Goal: Communication & Community: Answer question/provide support

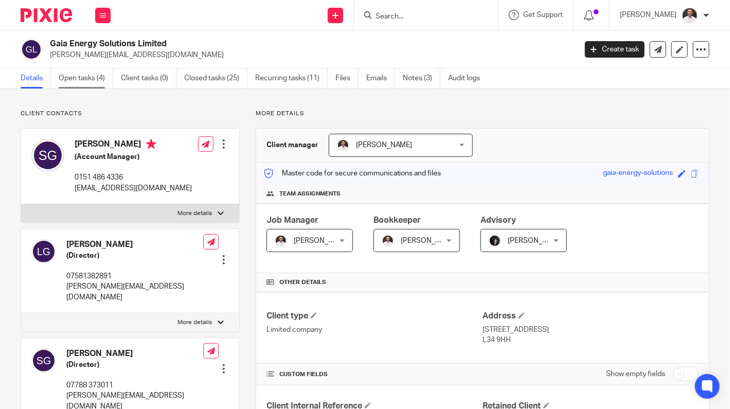
click at [81, 76] on link "Open tasks (4)" at bounding box center [86, 78] width 55 height 20
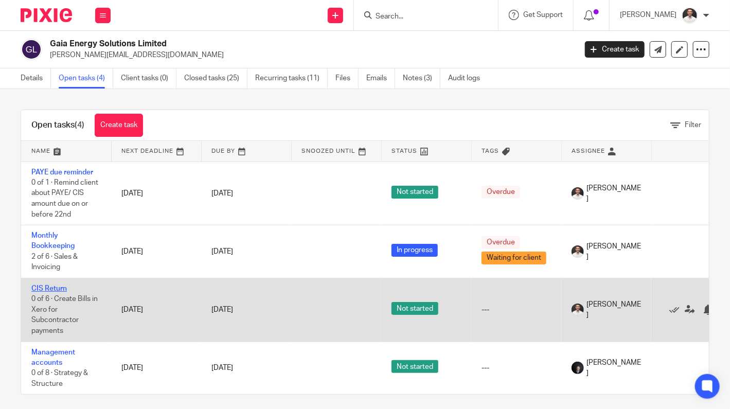
click at [50, 286] on link "CIS Return" at bounding box center [49, 288] width 36 height 7
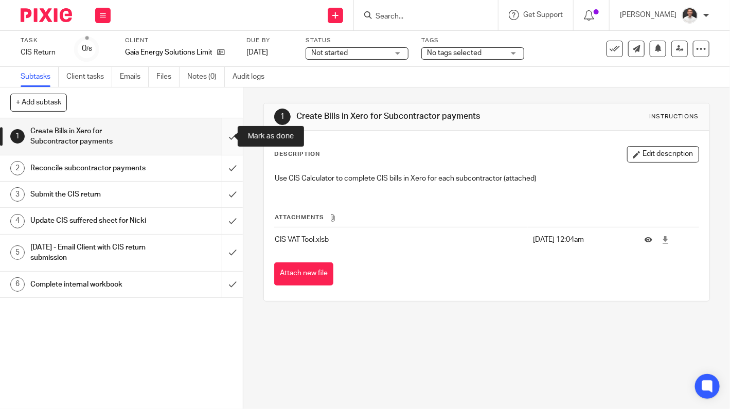
click at [217, 138] on input "submit" at bounding box center [121, 136] width 243 height 37
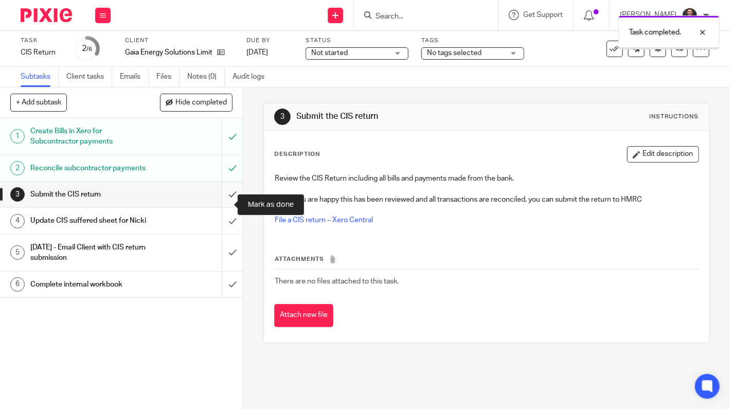
click at [219, 205] on input "submit" at bounding box center [121, 195] width 243 height 26
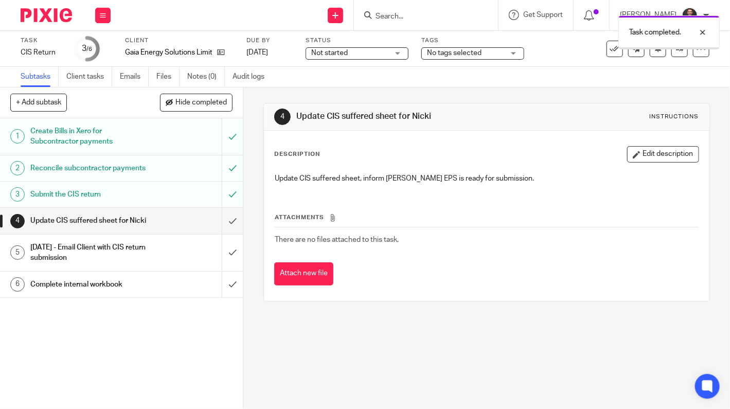
click at [221, 234] on input "submit" at bounding box center [121, 221] width 243 height 26
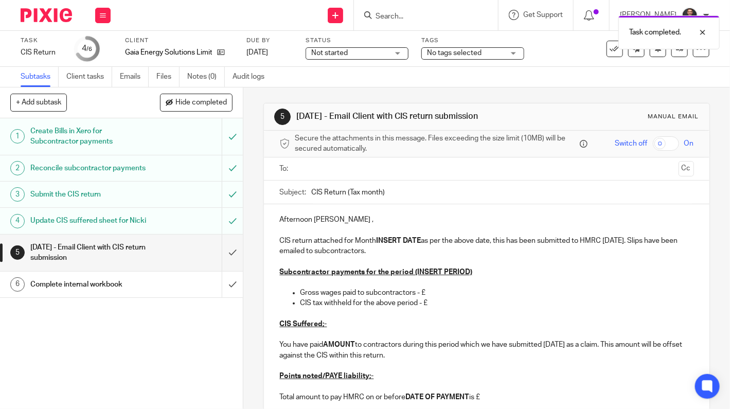
click at [301, 170] on input "text" at bounding box center [487, 169] width 376 height 12
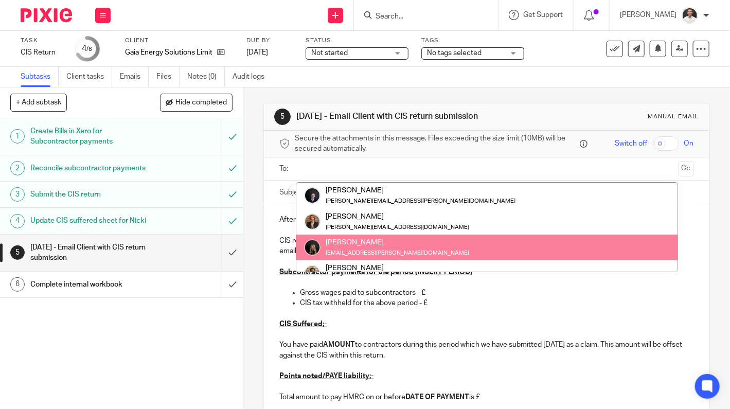
scroll to position [169, 0]
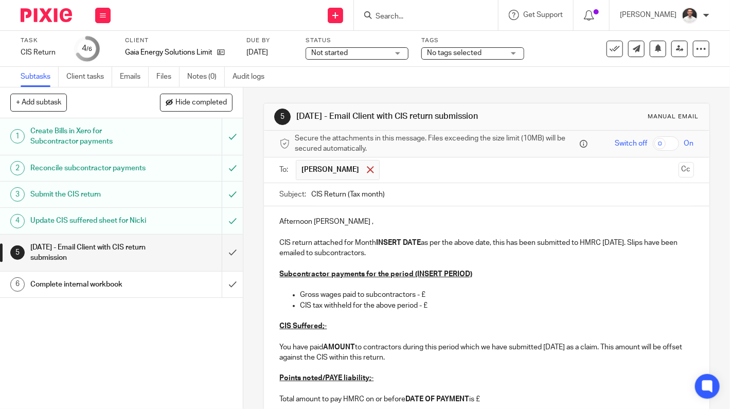
click at [364, 167] on div at bounding box center [370, 169] width 12 height 15
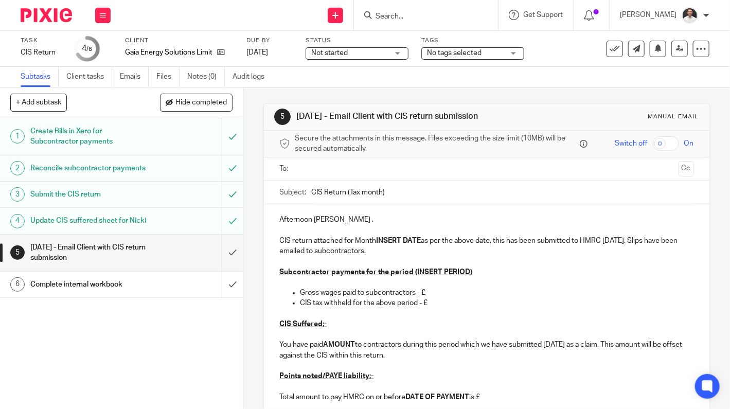
click at [358, 168] on input "text" at bounding box center [487, 169] width 376 height 12
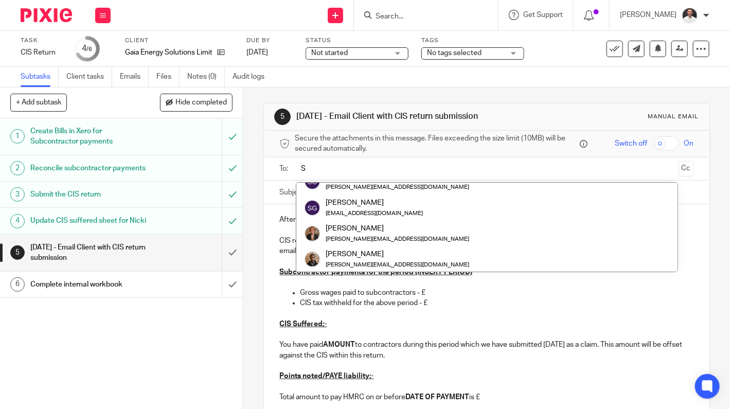
scroll to position [26, 0]
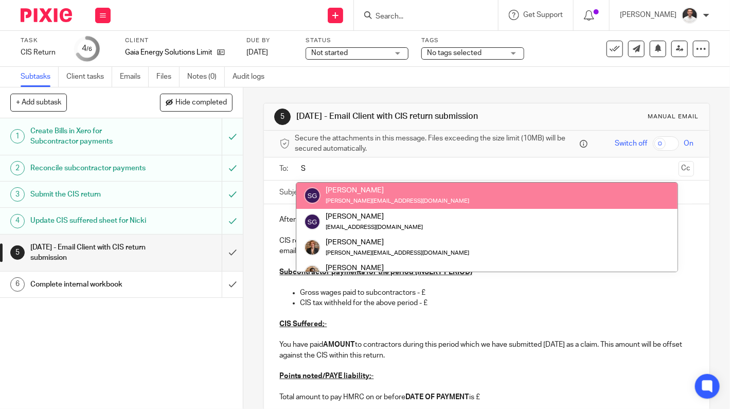
type input "S"
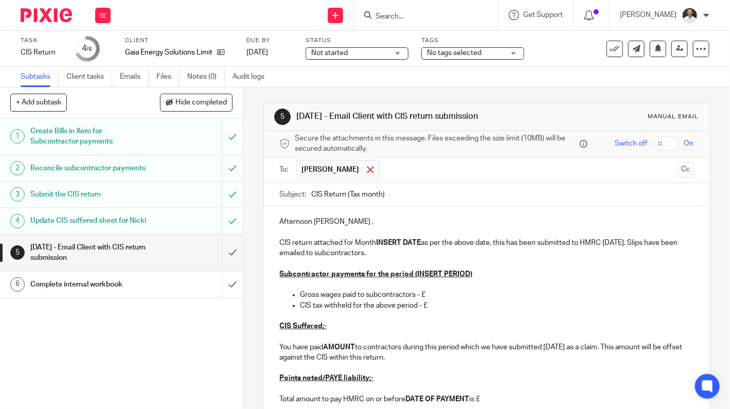
click at [367, 171] on span at bounding box center [370, 169] width 7 height 7
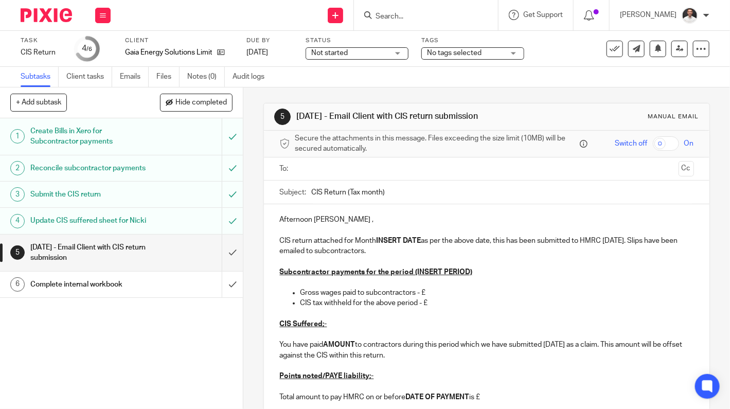
click at [362, 171] on input "text" at bounding box center [487, 169] width 376 height 12
type input "s"
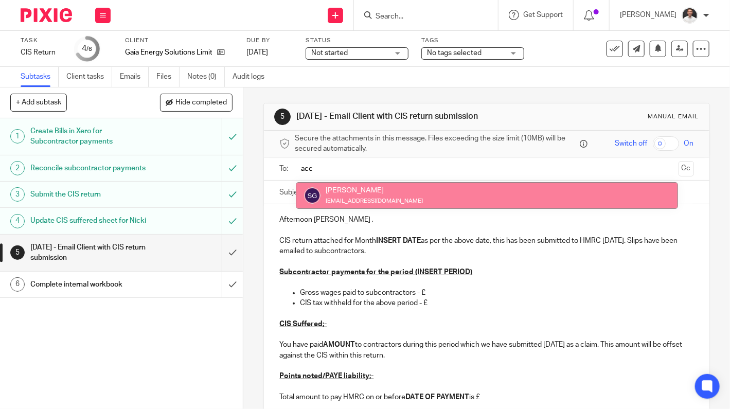
type input "acc"
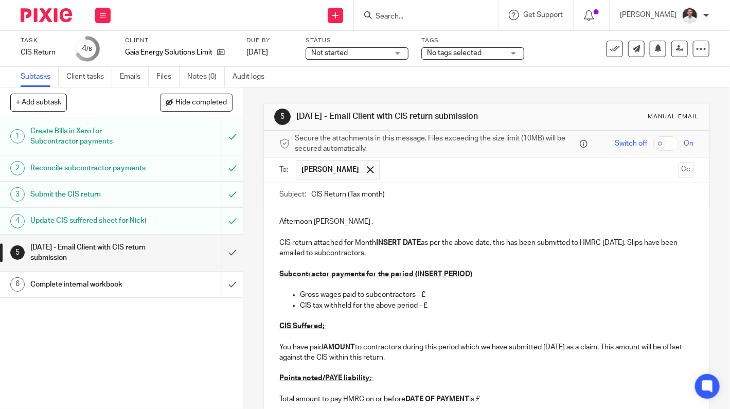
click at [407, 176] on input "text" at bounding box center [530, 170] width 290 height 20
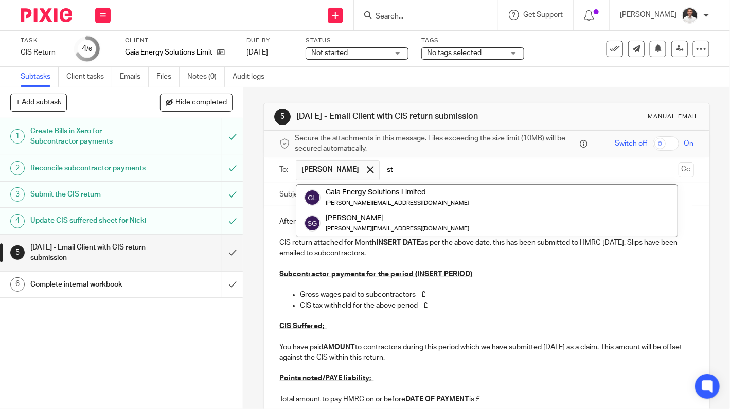
type input "ste"
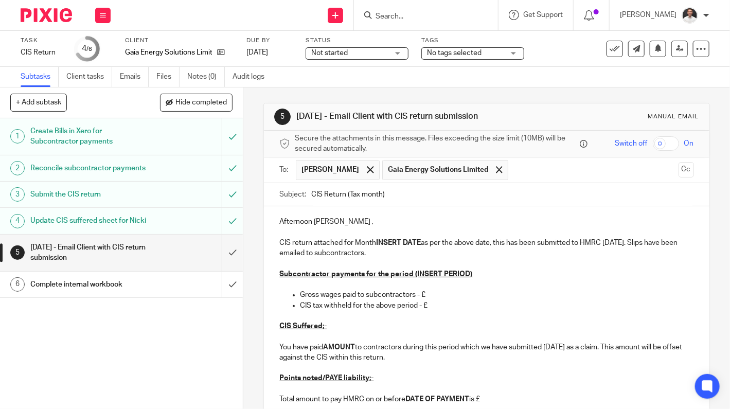
click at [408, 174] on span "Gaia Energy Solutions Limited" at bounding box center [445, 170] width 126 height 20
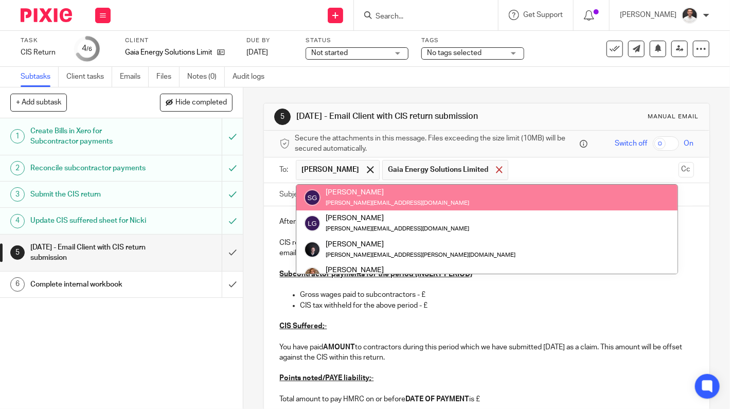
click at [494, 168] on div at bounding box center [500, 169] width 12 height 15
click at [444, 169] on input "text" at bounding box center [530, 170] width 290 height 20
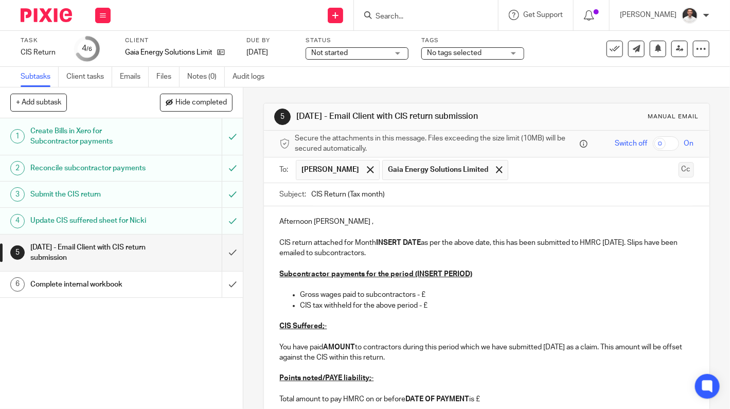
click at [679, 170] on button "Cc" at bounding box center [686, 169] width 15 height 15
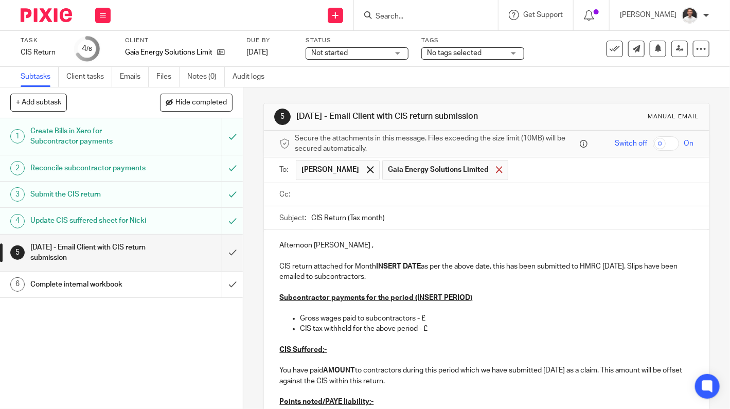
click at [494, 165] on div at bounding box center [500, 169] width 12 height 15
click at [355, 194] on input "text" at bounding box center [494, 195] width 391 height 12
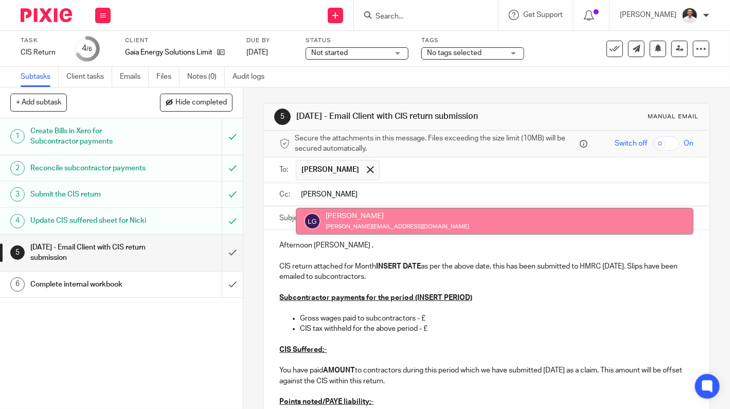
type input "[PERSON_NAME]"
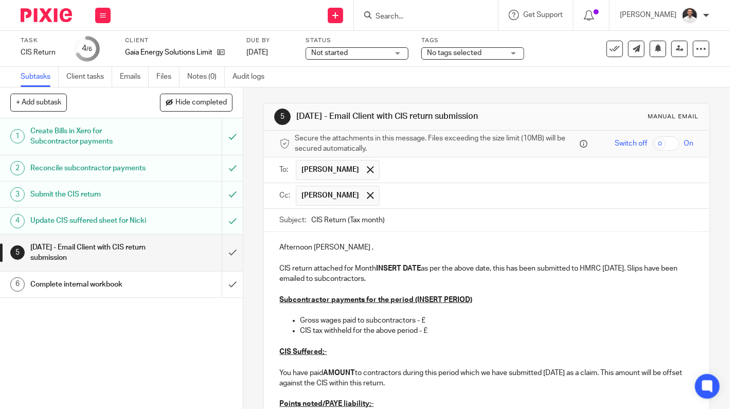
click at [385, 196] on input "text" at bounding box center [537, 196] width 305 height 20
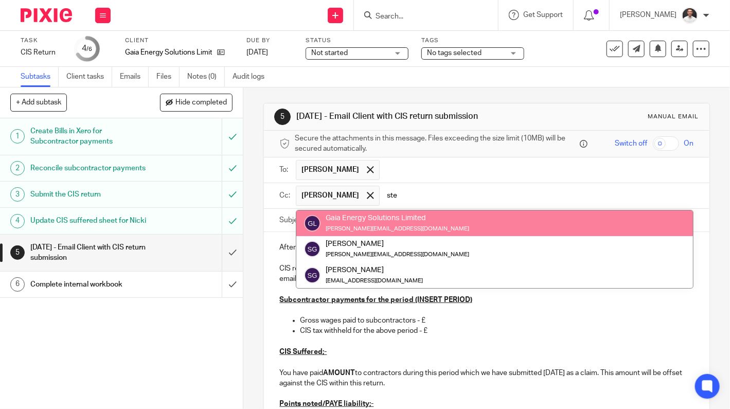
type input "ste"
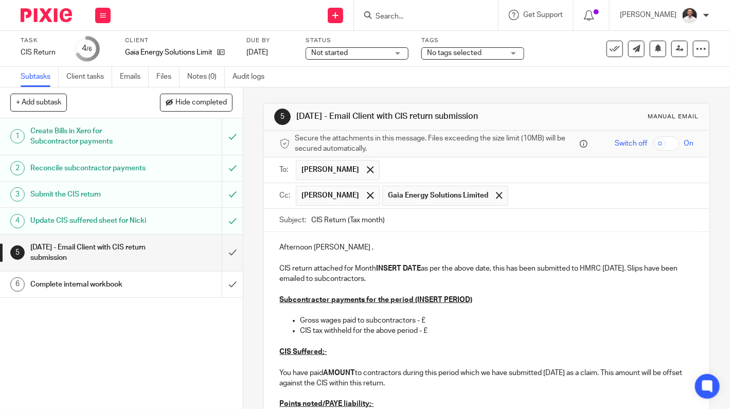
drag, startPoint x: 387, startPoint y: 218, endPoint x: 346, endPoint y: 218, distance: 40.7
click at [346, 218] on input "CIS Return (Tax month)" at bounding box center [502, 220] width 382 height 23
type input "CIS Return - Month 5"
click at [343, 244] on p "Afternoon [PERSON_NAME] ," at bounding box center [486, 247] width 414 height 10
click at [289, 244] on p "Afternoon [PERSON_NAME]," at bounding box center [486, 247] width 414 height 10
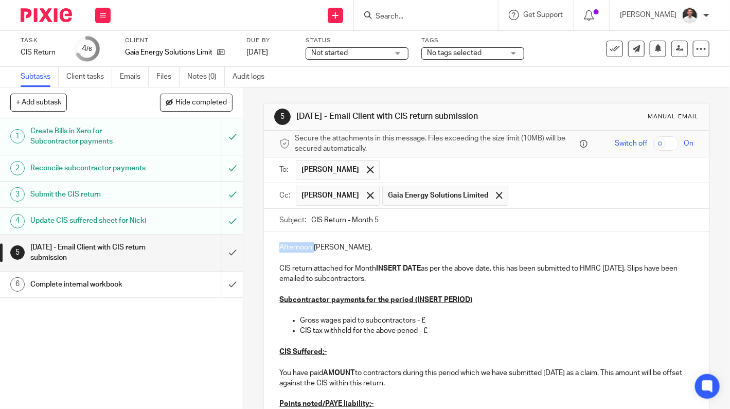
click at [289, 244] on p "Afternoon [PERSON_NAME]," at bounding box center [486, 247] width 414 height 10
click at [379, 265] on strong "INSERT DATE" at bounding box center [398, 268] width 45 height 7
click at [433, 300] on u "Subcontractor payments for the period (INSERT PERIOD)" at bounding box center [375, 299] width 193 height 7
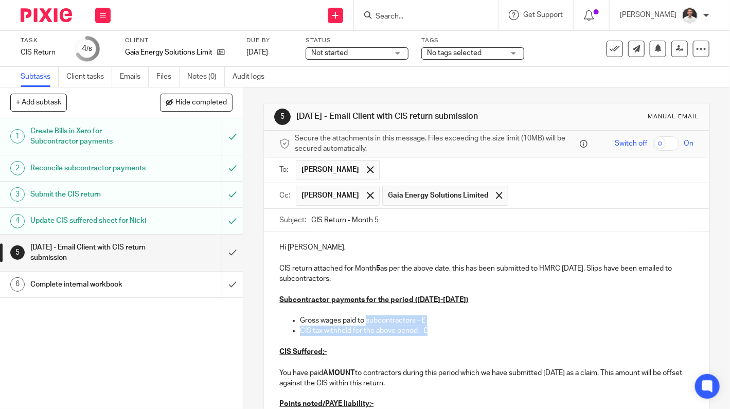
drag, startPoint x: 429, startPoint y: 328, endPoint x: 368, endPoint y: 323, distance: 61.5
click at [368, 323] on ul "Gross wages paid to subcontractors - £ CIS tax withheld for the above period - £" at bounding box center [486, 326] width 414 height 21
click at [433, 320] on p "Gross wages paid to subcontractors - £" at bounding box center [497, 321] width 394 height 10
drag, startPoint x: 428, startPoint y: 319, endPoint x: 302, endPoint y: 316, distance: 126.6
click at [302, 316] on p "Gross wages paid to subcontractors - £" at bounding box center [497, 321] width 394 height 10
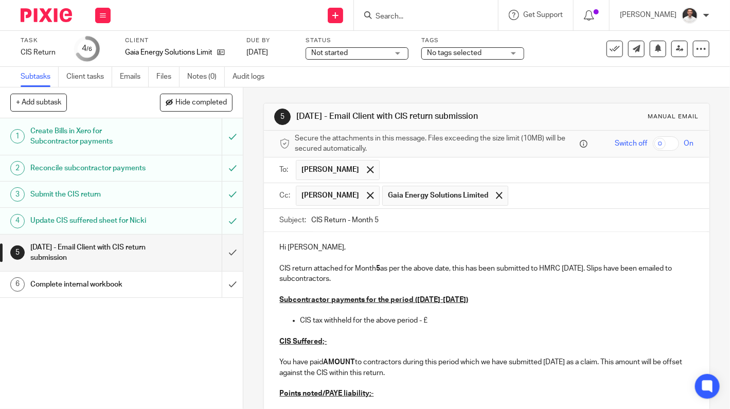
click at [431, 318] on p "CIS tax withheld for the above period - £" at bounding box center [497, 321] width 394 height 10
click at [436, 313] on p at bounding box center [486, 310] width 414 height 10
click at [429, 319] on p "CIS tax withheld for the above period - £" at bounding box center [497, 321] width 394 height 10
drag, startPoint x: 354, startPoint y: 360, endPoint x: 324, endPoint y: 361, distance: 29.9
click at [324, 361] on p "You have paid AMOUNT to contractors during this period which we have submitted …" at bounding box center [486, 367] width 414 height 21
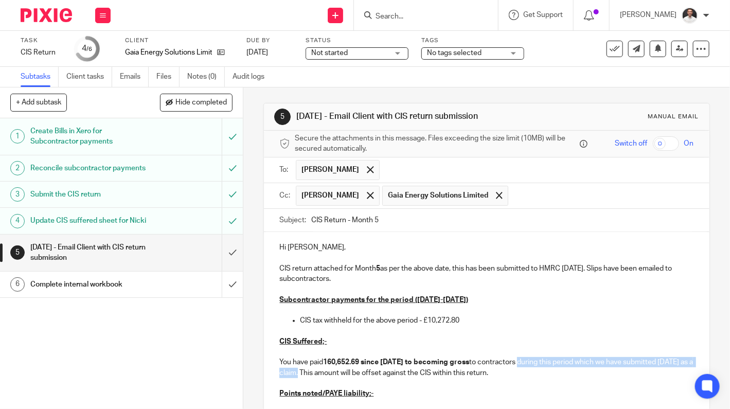
drag, startPoint x: 327, startPoint y: 373, endPoint x: 533, endPoint y: 358, distance: 206.4
click at [533, 358] on p "You have paid 160,652.69 since [DATE] to becoming gross to contractors during t…" at bounding box center [486, 367] width 414 height 21
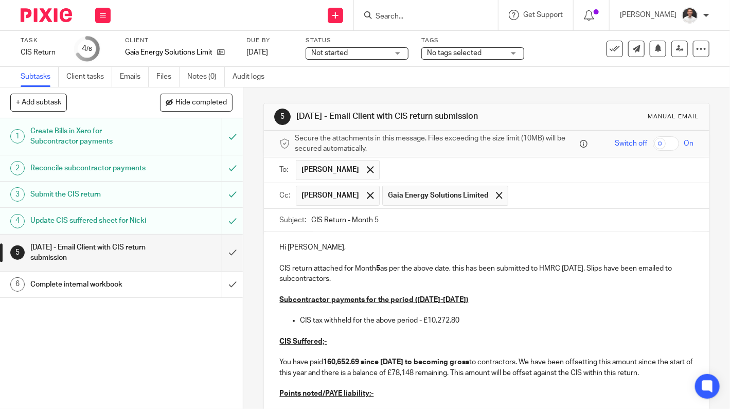
drag, startPoint x: 676, startPoint y: 369, endPoint x: 641, endPoint y: 370, distance: 34.5
click at [641, 370] on p "You have paid 160,652.69 since [DATE] to becoming gross to contractors. We have…" at bounding box center [486, 367] width 414 height 21
click at [323, 359] on strong "160,652.69 since [DATE] to becoming gross" at bounding box center [396, 362] width 146 height 7
click at [321, 359] on p "You have paid £ 160,652.69 since [DATE] to becoming gross to contractors. We ha…" at bounding box center [486, 367] width 414 height 21
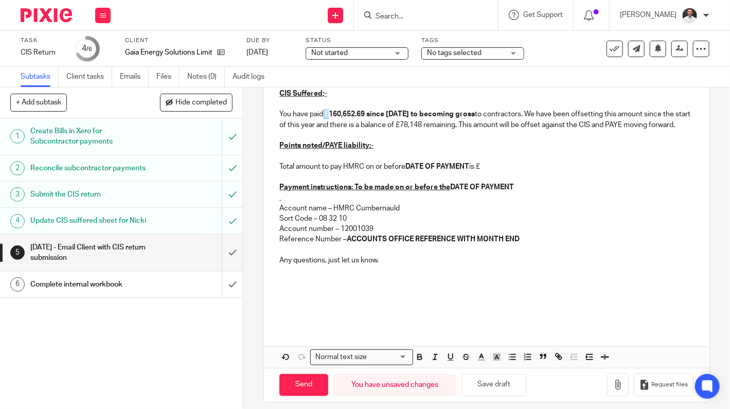
scroll to position [263, 0]
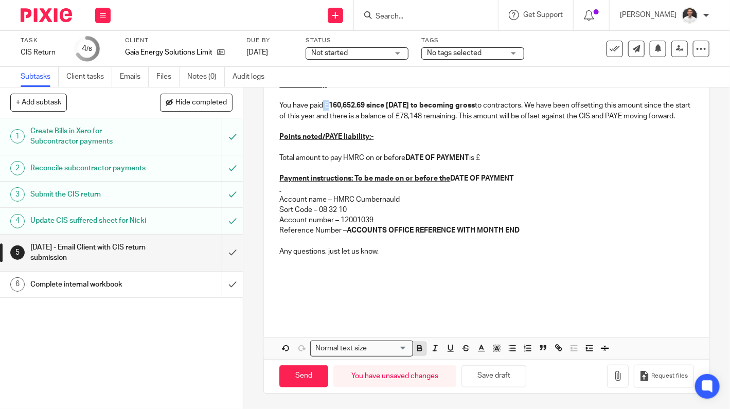
click at [418, 350] on icon "button" at bounding box center [420, 349] width 4 height 3
click at [361, 106] on p "You have paid £160,652.69 since [DATE] to becoming gross to contractors. We hav…" at bounding box center [486, 110] width 414 height 21
drag, startPoint x: 450, startPoint y: 108, endPoint x: 423, endPoint y: 110, distance: 27.4
click at [423, 110] on p "You have paid £160,652.69 since [DATE] to becoming gross to contractors. We hav…" at bounding box center [486, 110] width 414 height 21
click at [418, 347] on icon "button" at bounding box center [420, 347] width 4 height 3
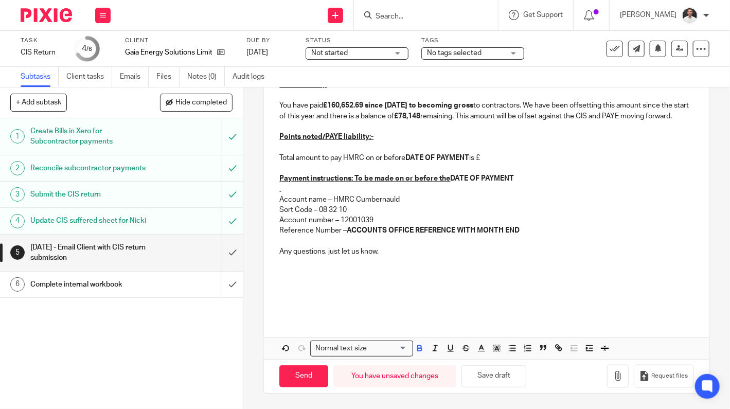
click at [450, 109] on p "You have paid £160,652.69 since [DATE] to becoming gross to contractors. We hav…" at bounding box center [486, 110] width 414 height 21
click at [398, 145] on p at bounding box center [486, 147] width 414 height 10
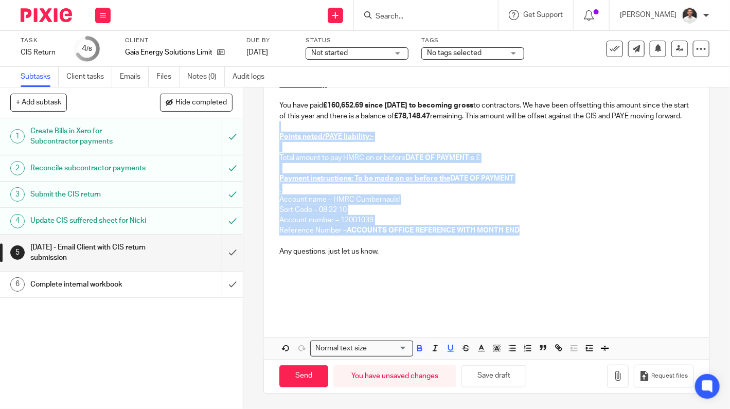
drag, startPoint x: 530, startPoint y: 234, endPoint x: 258, endPoint y: 132, distance: 290.6
click at [258, 132] on div "5 [DATE] - Email Client with CIS return submission Manual email Secure the atta…" at bounding box center [486, 249] width 487 height 322
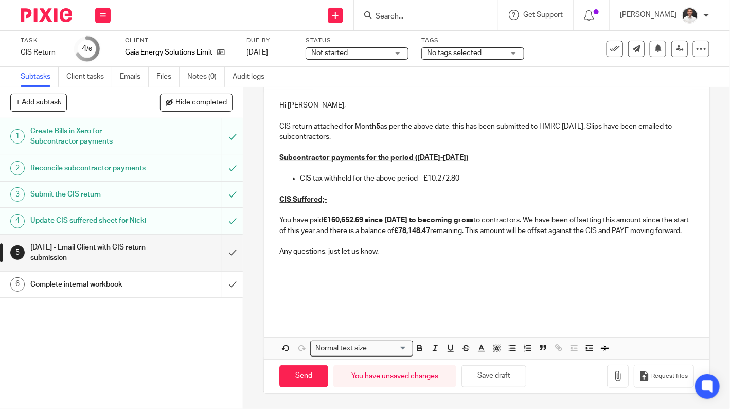
scroll to position [148, 0]
drag, startPoint x: 471, startPoint y: 166, endPoint x: 423, endPoint y: 170, distance: 48.6
click at [423, 173] on p "CIS tax withheld for the above period - £10,272.80" at bounding box center [497, 178] width 394 height 10
click at [421, 349] on icon "button" at bounding box center [419, 348] width 9 height 9
click at [495, 349] on polyline "button" at bounding box center [497, 348] width 4 height 4
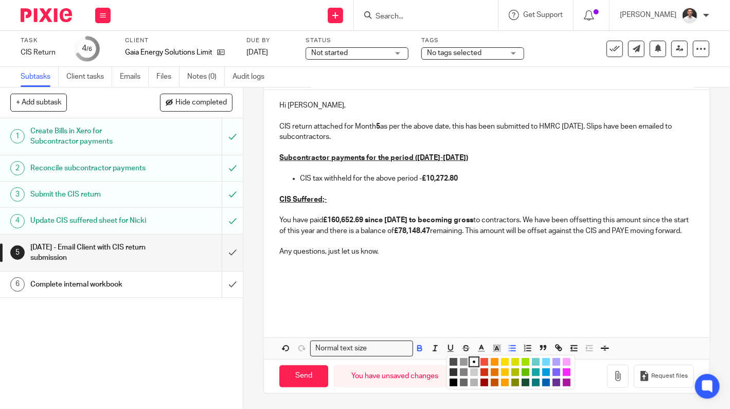
click at [503, 362] on li "color:#FCDC00" at bounding box center [505, 362] width 8 height 8
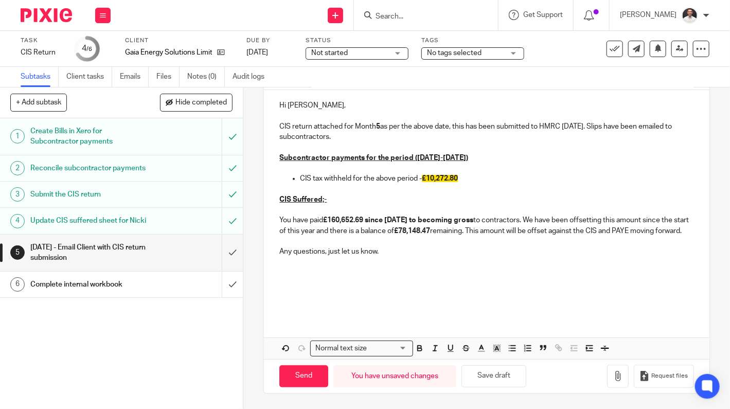
click at [500, 306] on p at bounding box center [486, 304] width 414 height 10
click at [382, 260] on p at bounding box center [486, 262] width 414 height 10
drag, startPoint x: 383, startPoint y: 255, endPoint x: 252, endPoint y: 254, distance: 130.7
click at [252, 254] on div "5 [DATE] - Email Client with CIS return submission Manual email Secure the atta…" at bounding box center [486, 249] width 487 height 322
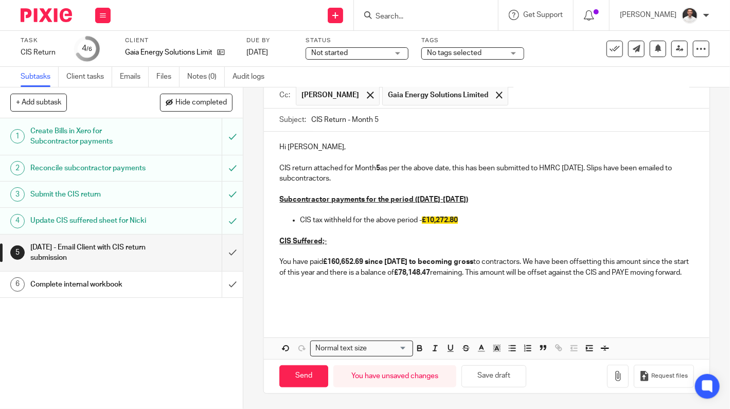
scroll to position [96, 0]
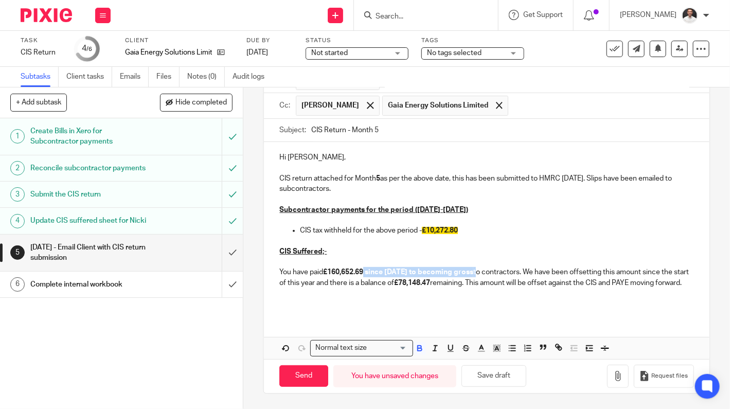
drag, startPoint x: 490, startPoint y: 262, endPoint x: 363, endPoint y: 264, distance: 127.1
click at [363, 267] on p "You have paid £160,652.69 since [DATE] to becoming gross to contractors. We hav…" at bounding box center [486, 277] width 414 height 21
click at [416, 352] on icon "button" at bounding box center [419, 348] width 9 height 9
click at [433, 315] on div "Hi [PERSON_NAME], CIS return attached for Month 5 as per the above date, this h…" at bounding box center [486, 229] width 445 height 174
click at [345, 287] on p "You have paid £160,652.69 since [DATE] to becoming gross to contractors. We hav…" at bounding box center [486, 277] width 414 height 21
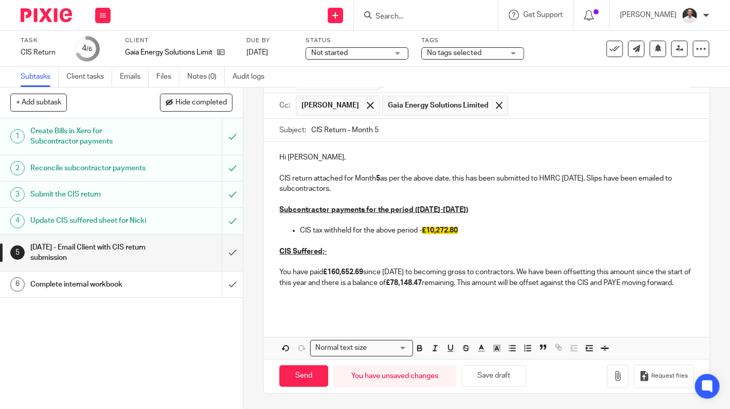
click at [343, 237] on p at bounding box center [486, 241] width 414 height 10
drag, startPoint x: 341, startPoint y: 241, endPoint x: 279, endPoint y: 232, distance: 62.5
click at [339, 247] on p "CIS Suffered;-" at bounding box center [486, 252] width 414 height 10
click at [271, 235] on div "Hi [PERSON_NAME], CIS return attached for Month 5 as per the above date, this h…" at bounding box center [486, 229] width 445 height 174
click at [350, 290] on p at bounding box center [486, 293] width 414 height 10
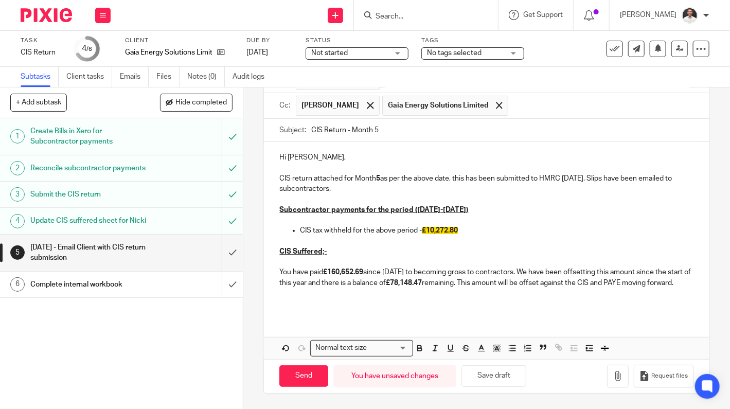
click at [343, 288] on p "You have paid £160,652.69 since [DATE] to becoming gross to contractors. We hav…" at bounding box center [486, 277] width 414 height 21
click at [352, 279] on p "You have paid £160,652.69 since [DATE] to becoming gross to contractors. We hav…" at bounding box center [486, 277] width 414 height 21
click at [337, 282] on p "You have paid £160,652.69 since [DATE] to becoming gross to contractors. We hav…" at bounding box center [486, 277] width 414 height 21
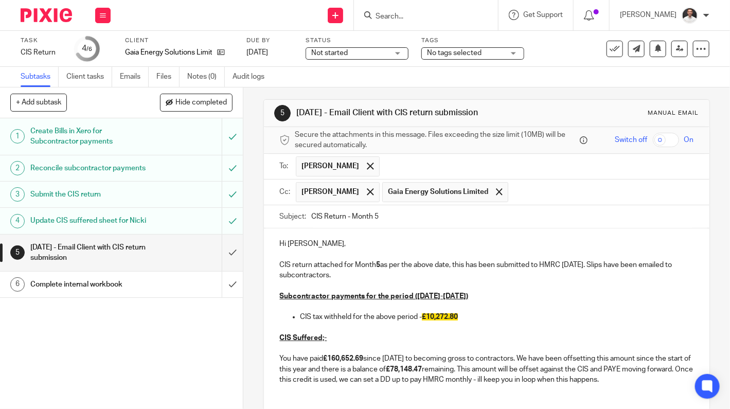
scroll to position [0, 0]
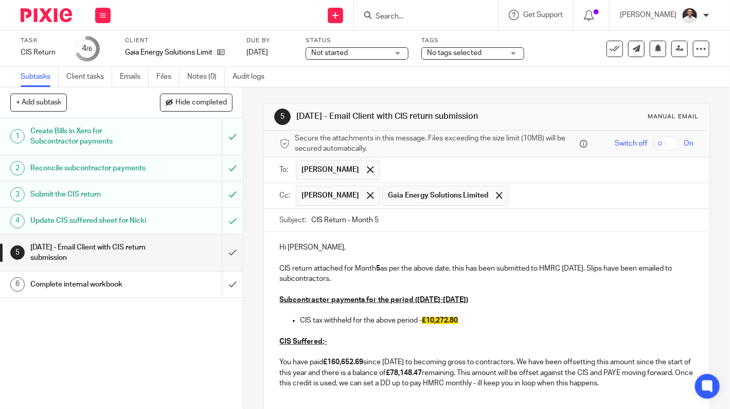
click at [359, 264] on p "CIS return attached for Month 5 as per the above date, this has been submitted …" at bounding box center [486, 274] width 414 height 21
drag, startPoint x: 359, startPoint y: 264, endPoint x: 361, endPoint y: 272, distance: 9.0
click at [359, 264] on p "CIS return attached for Month 5 as per the above date, this has been submitted …" at bounding box center [486, 274] width 414 height 21
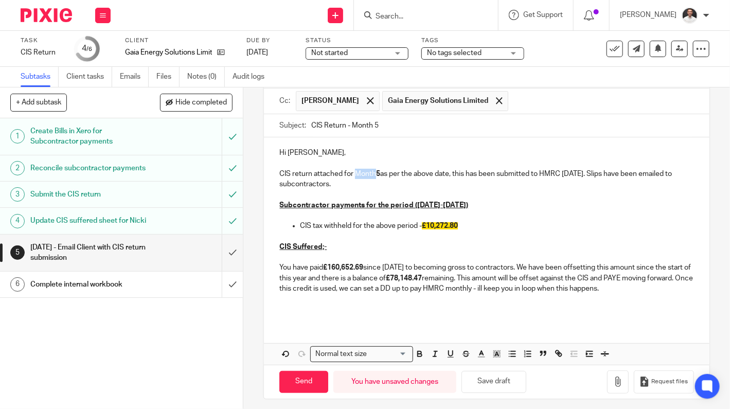
scroll to position [96, 0]
click at [421, 350] on icon "button" at bounding box center [419, 352] width 9 height 9
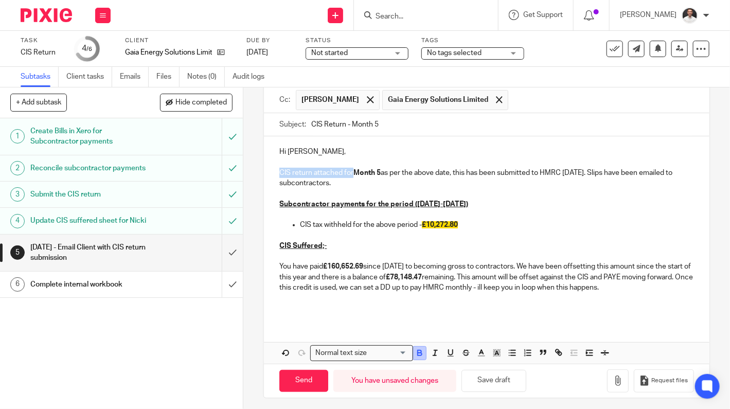
click at [420, 351] on icon "button" at bounding box center [419, 352] width 9 height 9
click at [367, 173] on p "CIS return attached for Month 5 as per the above date, this has been submitted …" at bounding box center [486, 178] width 414 height 21
click at [377, 169] on strong "5" at bounding box center [378, 172] width 4 height 7
click at [380, 169] on p "CIS return attached for Month 5 as per the above date, this has been submitted …" at bounding box center [486, 178] width 414 height 21
click at [360, 172] on p "CIS return attached for Month 5 as per the above date, this has been submitted …" at bounding box center [486, 178] width 414 height 21
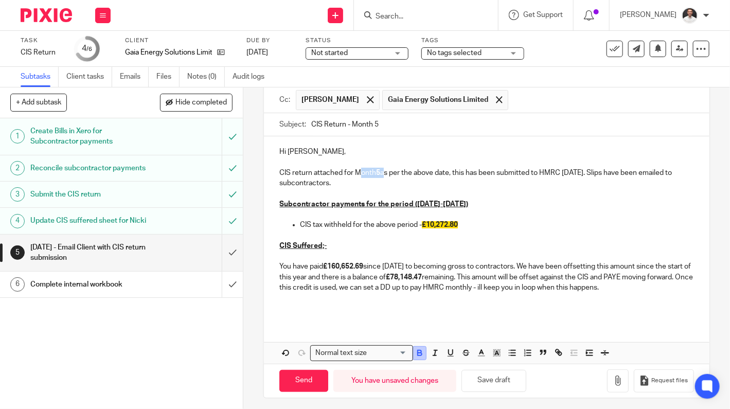
click at [419, 353] on icon "button" at bounding box center [419, 352] width 9 height 9
click at [375, 285] on p "You have paid £160,652.69 since [DATE] to becoming gross to contractors. We hav…" at bounding box center [486, 276] width 414 height 31
click at [410, 246] on p "CIS Suffered;-" at bounding box center [486, 246] width 414 height 10
click at [613, 377] on icon "button" at bounding box center [618, 381] width 10 height 10
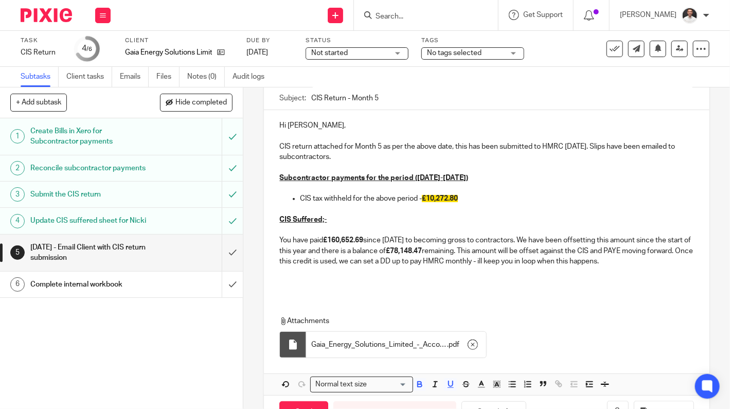
scroll to position [153, 0]
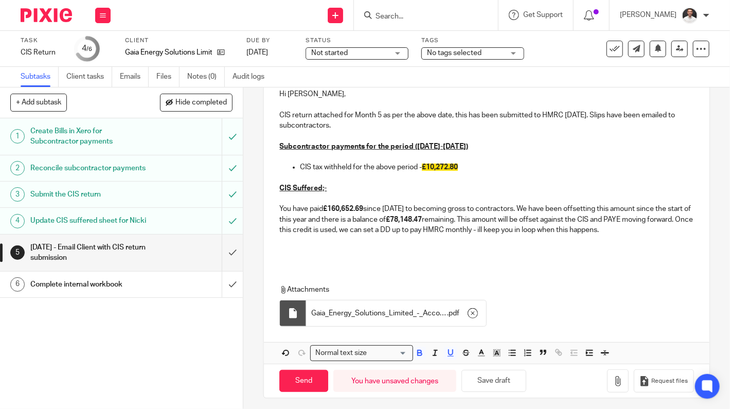
click at [323, 259] on div "Hi [PERSON_NAME], CIS return attached for Month 5 as per the above date, this h…" at bounding box center [486, 171] width 445 height 185
click at [280, 205] on p "You have paid £160,652.69 since [DATE] to becoming gross to contractors. We hav…" at bounding box center [486, 219] width 414 height 31
drag, startPoint x: 280, startPoint y: 205, endPoint x: 280, endPoint y: 198, distance: 7.2
click at [280, 199] on div "Hi [PERSON_NAME], CIS return attached for Month 5 as per the above date, this h…" at bounding box center [486, 171] width 445 height 185
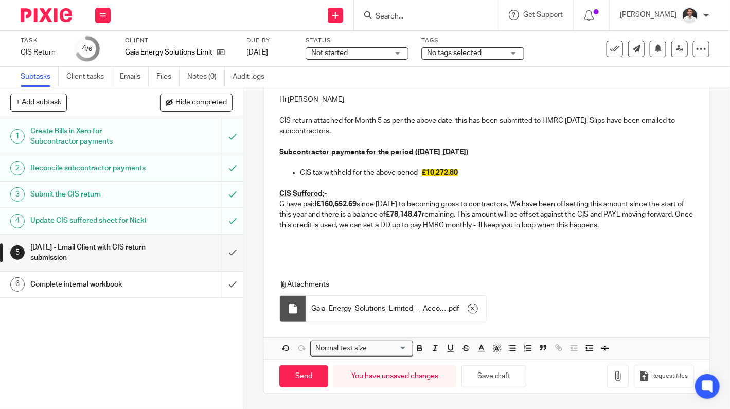
scroll to position [143, 0]
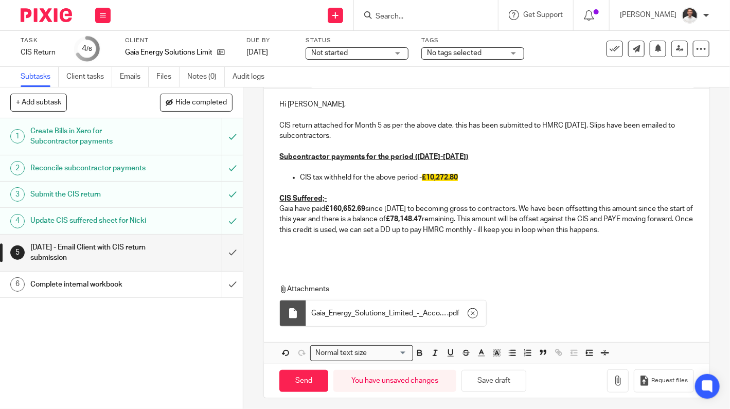
click at [333, 194] on p "CIS Suffered;-" at bounding box center [486, 199] width 414 height 10
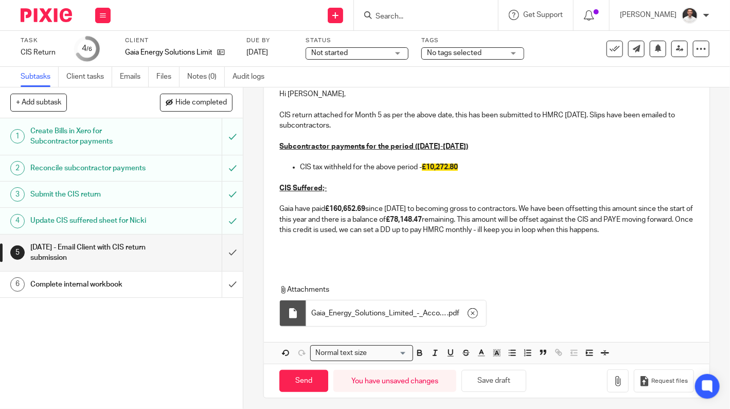
click at [379, 207] on p "Gaia have paid £160,652.69 since [DATE] to becoming gross to contractors. We ha…" at bounding box center [486, 219] width 414 height 31
click at [375, 206] on p "Gaia have paid £160,652.69 since [DATE] to becoming gross to contractors. We ha…" at bounding box center [486, 219] width 414 height 31
click at [343, 214] on p "Gaia have paid £160,652.69 from [DATE] to becoming gross to contractors. We hav…" at bounding box center [486, 219] width 414 height 31
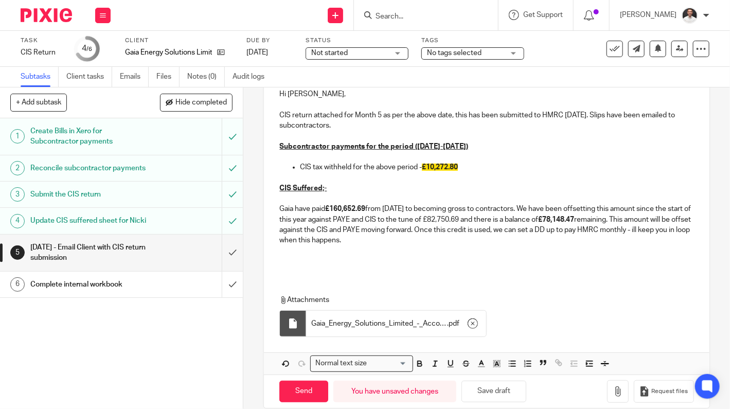
click at [539, 216] on p "Gaia have paid £160,652.69 from [DATE] to becoming gross to contractors. We hav…" at bounding box center [486, 225] width 414 height 42
click at [460, 236] on p "Gaia have paid £160,652.69 from [DATE] to becoming gross to contractors. We hav…" at bounding box center [486, 225] width 414 height 42
click at [338, 267] on div "Hi [PERSON_NAME], CIS return attached for Month 5 as per the above date, this h…" at bounding box center [486, 177] width 445 height 196
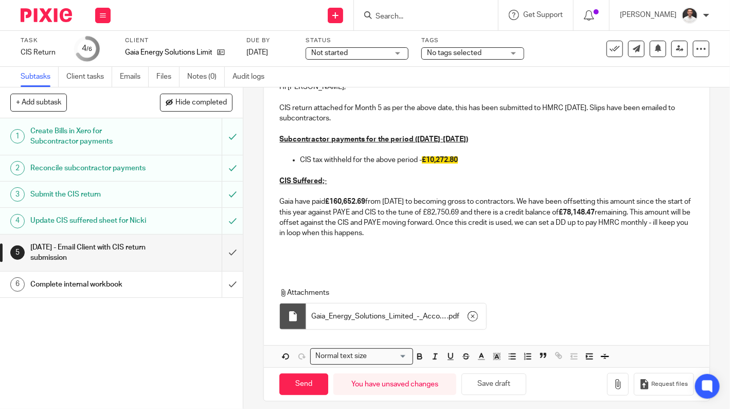
scroll to position [164, 0]
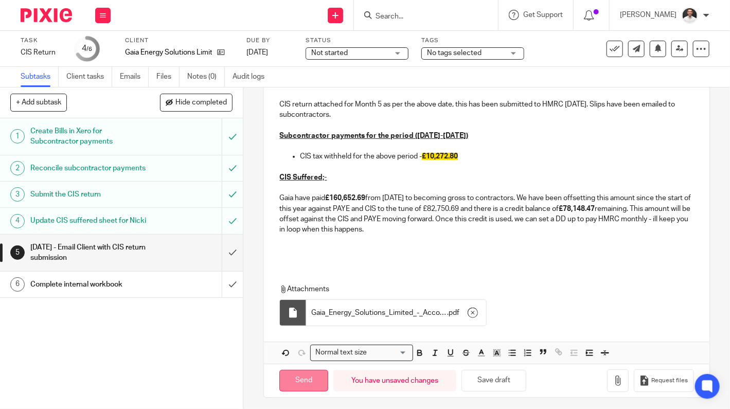
click at [288, 381] on input "Send" at bounding box center [303, 381] width 49 height 22
type input "Sent"
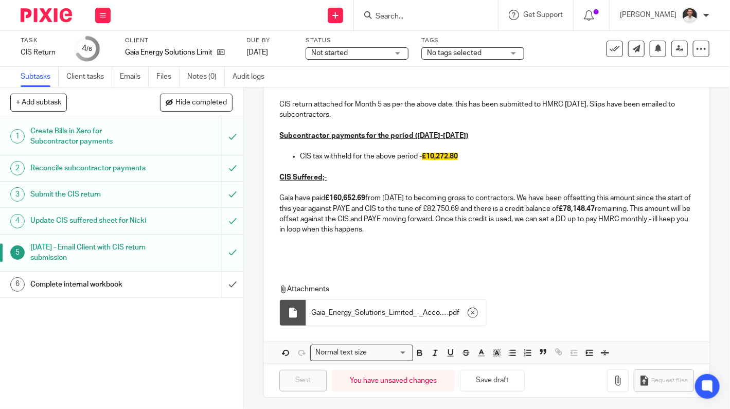
scroll to position [0, 0]
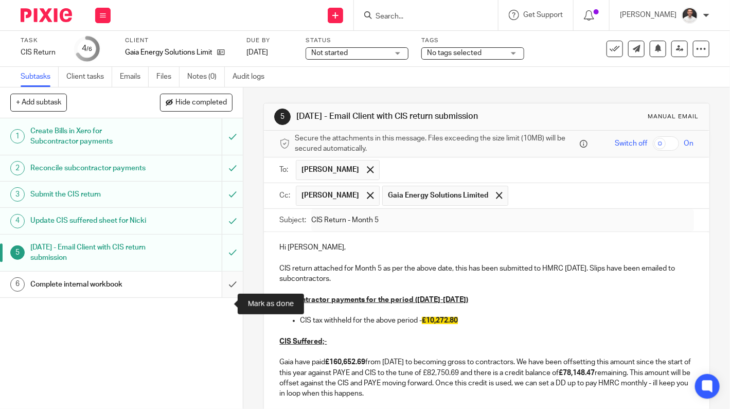
click at [222, 298] on input "submit" at bounding box center [121, 285] width 243 height 26
